Goal: Task Accomplishment & Management: Use online tool/utility

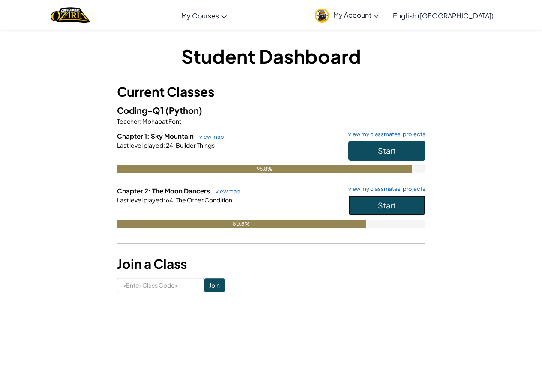
click at [417, 213] on button "Start" at bounding box center [386, 206] width 77 height 20
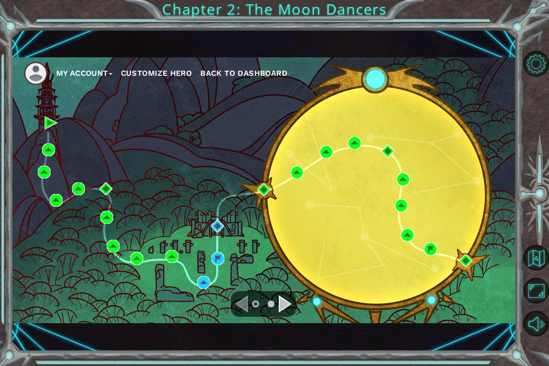
click at [279, 299] on div at bounding box center [263, 304] width 65 height 26
click at [283, 297] on div "Navigate to the next page" at bounding box center [285, 304] width 13 height 17
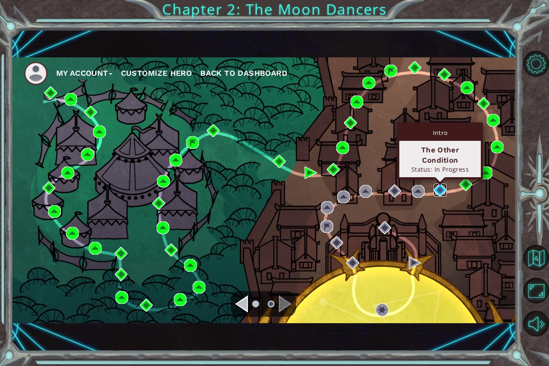
click at [440, 192] on img at bounding box center [439, 190] width 13 height 13
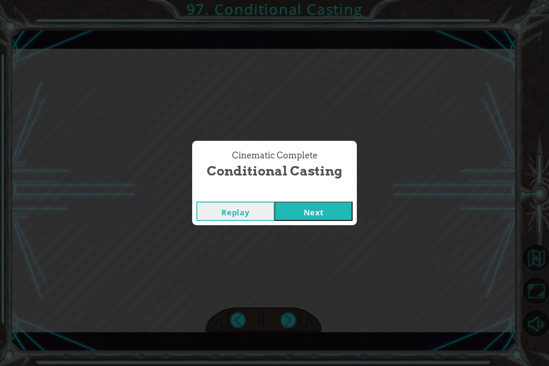
click at [291, 207] on button "Next" at bounding box center [313, 211] width 78 height 19
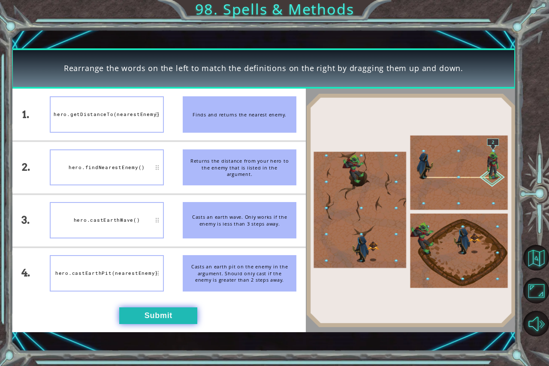
click at [174, 314] on button "Submit" at bounding box center [158, 316] width 78 height 17
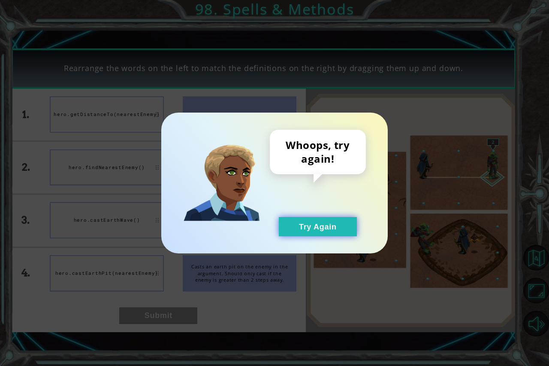
drag, startPoint x: 314, startPoint y: 228, endPoint x: 298, endPoint y: 231, distance: 15.8
click at [306, 230] on button "Try Again" at bounding box center [318, 226] width 78 height 19
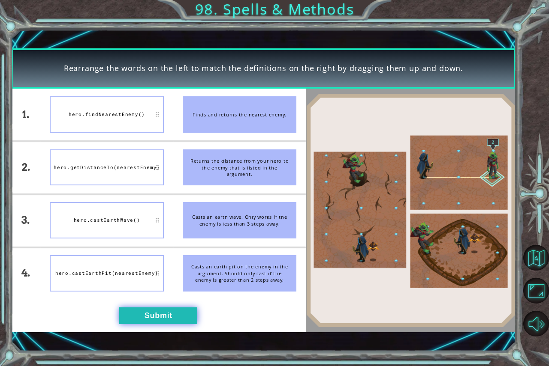
click at [171, 309] on button "Submit" at bounding box center [158, 316] width 78 height 17
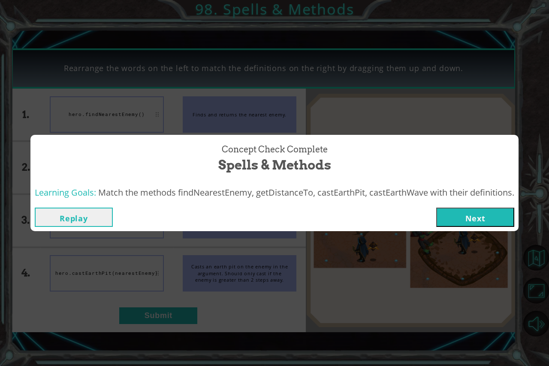
click at [494, 217] on button "Next" at bounding box center [475, 217] width 78 height 19
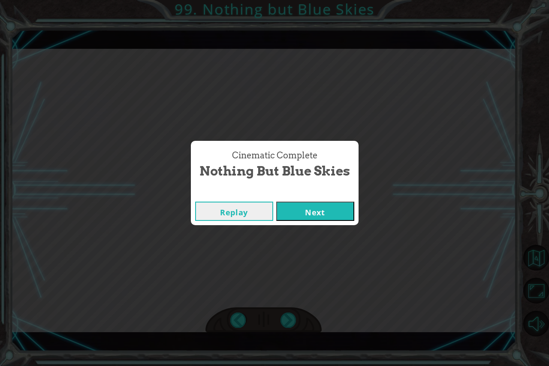
click at [355, 209] on div "Replay Next" at bounding box center [275, 212] width 168 height 28
click at [359, 210] on div "Cinematic Complete Nothing but Blue Skies Replay Next" at bounding box center [274, 183] width 549 height 366
click at [355, 208] on div "Replay Next" at bounding box center [275, 212] width 168 height 28
click at [351, 207] on button "Next" at bounding box center [315, 211] width 78 height 19
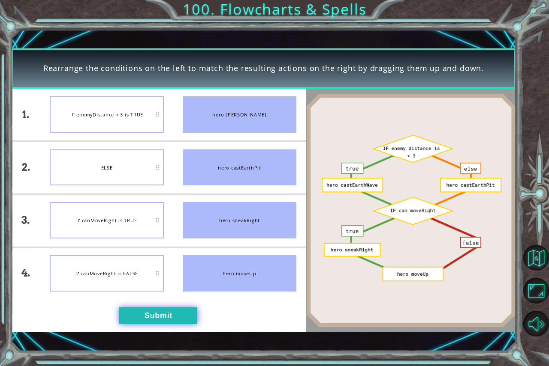
click at [141, 308] on button "Submit" at bounding box center [158, 316] width 78 height 17
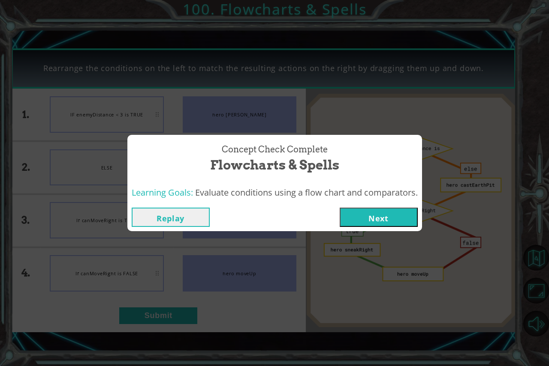
click at [391, 217] on button "Next" at bounding box center [378, 217] width 78 height 19
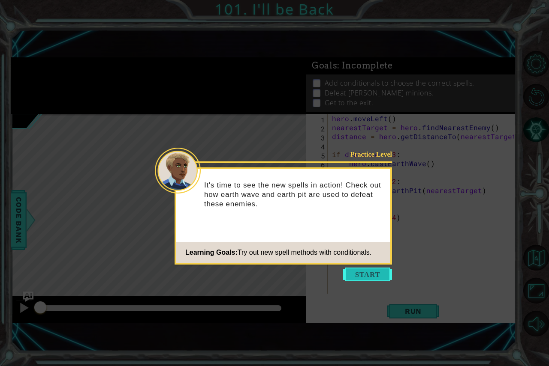
click at [356, 271] on button "Start" at bounding box center [367, 275] width 49 height 14
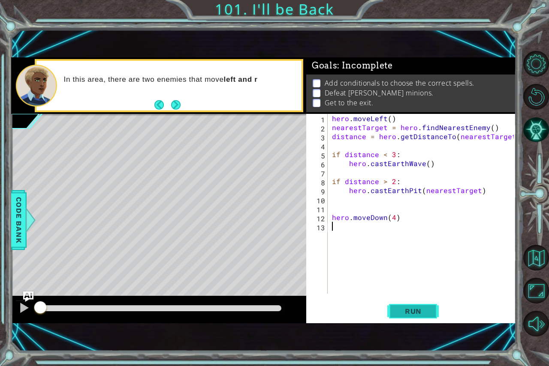
click at [427, 309] on span "Run" at bounding box center [413, 311] width 34 height 9
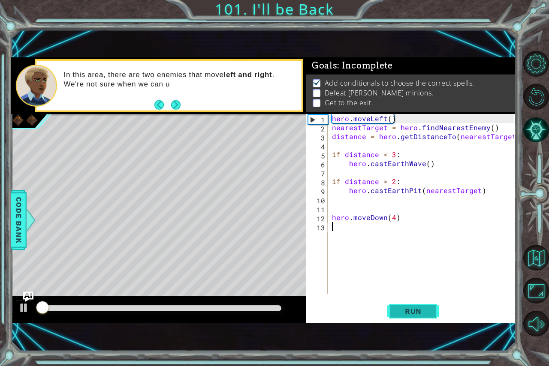
scroll to position [5, 0]
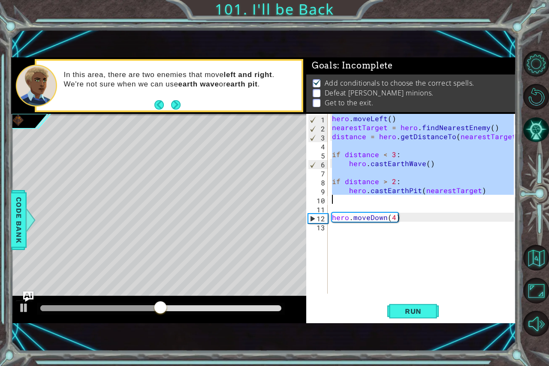
drag, startPoint x: 332, startPoint y: 119, endPoint x: 351, endPoint y: 198, distance: 81.9
click at [351, 198] on div "hero . moveLeft ( ) nearestTarget = hero . findNearestEnemy ( ) distance = hero…" at bounding box center [424, 213] width 188 height 198
type textarea "hero.castEarthPit(nearestTarget)"
click at [442, 257] on div "hero . moveLeft ( ) nearestTarget = hero . findNearestEnemy ( ) distance = hero…" at bounding box center [424, 213] width 188 height 198
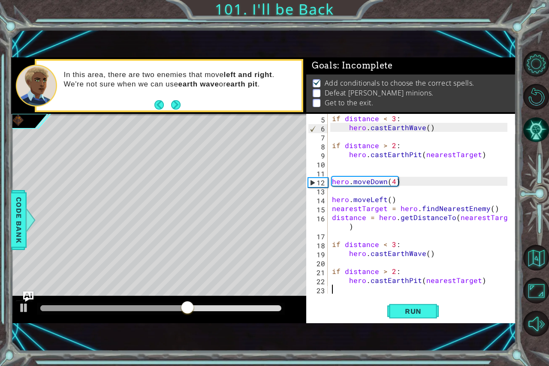
scroll to position [45, 0]
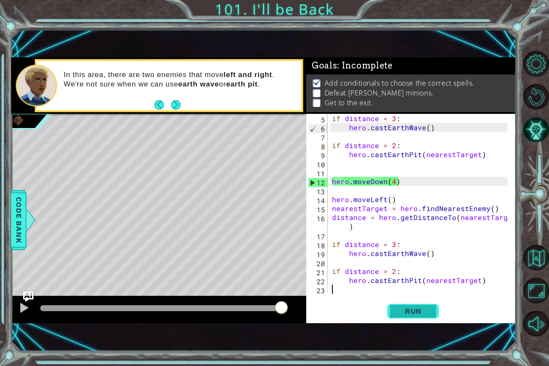
click at [420, 304] on button "Run" at bounding box center [412, 311] width 51 height 21
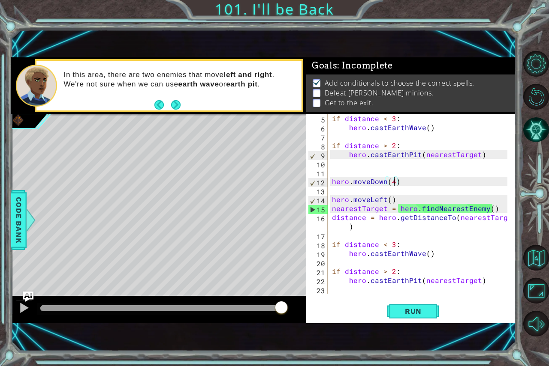
click at [394, 181] on div "if distance < 3 : hero . castEarthWave ( ) if distance > 2 : hero . [GEOGRAPHIC…" at bounding box center [420, 213] width 181 height 198
drag, startPoint x: 400, startPoint y: 198, endPoint x: 332, endPoint y: 199, distance: 68.2
click at [332, 199] on div "if distance < 3 : hero . castEarthWave ( ) if distance > 2 : hero . [GEOGRAPHIC…" at bounding box center [420, 213] width 181 height 198
type textarea "hero.moveLeft()"
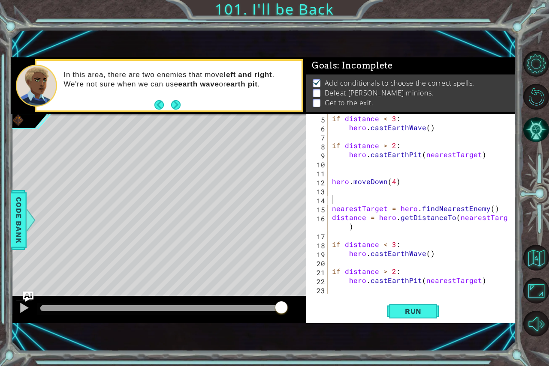
drag, startPoint x: 416, startPoint y: 303, endPoint x: 409, endPoint y: 285, distance: 19.1
click at [416, 299] on div "5 6 7 8 9 10 11 12 13 14 15 16 17 18 19 20 21 22 23 if distance < 3 : hero . ca…" at bounding box center [411, 219] width 210 height 210
drag, startPoint x: 422, startPoint y: 305, endPoint x: 423, endPoint y: 291, distance: 14.7
click at [422, 299] on div "5 6 7 8 9 10 11 12 13 14 15 16 17 18 19 20 21 22 23 if distance < 3 : hero . ca…" at bounding box center [411, 219] width 210 height 210
click at [405, 316] on button "Run" at bounding box center [412, 311] width 51 height 21
